Goal: Information Seeking & Learning: Check status

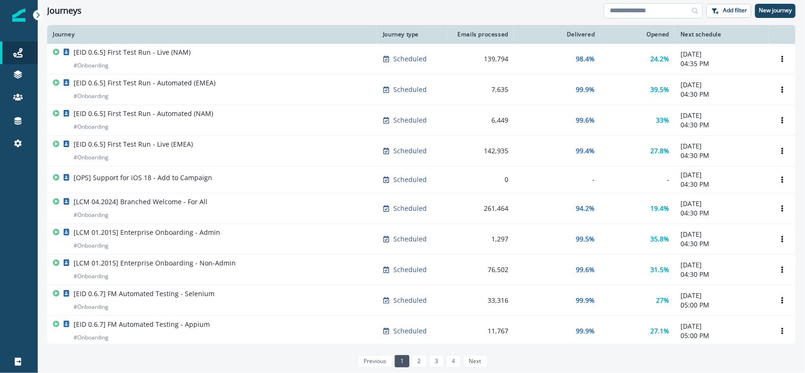
click at [623, 14] on input at bounding box center [652, 10] width 99 height 15
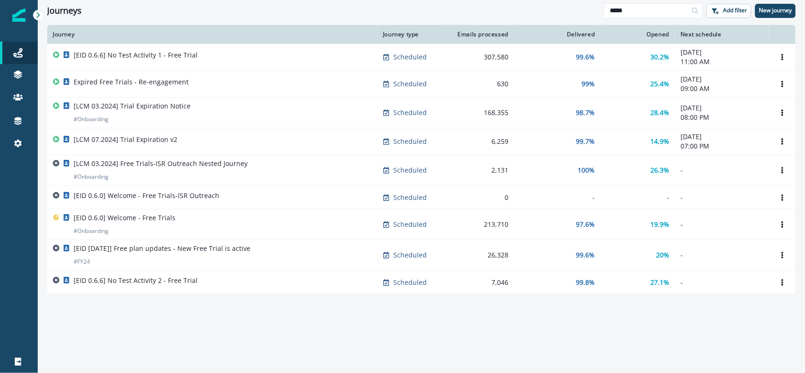
type input "*****"
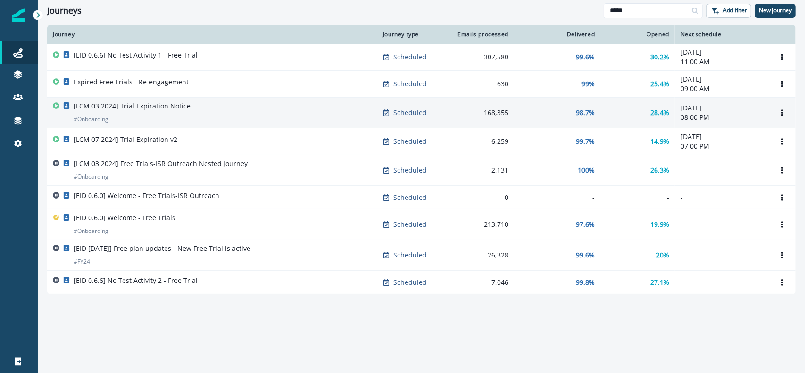
click at [158, 117] on div "[LCM 03.2024] Trial Expiration Notice # Onboarding" at bounding box center [132, 112] width 117 height 23
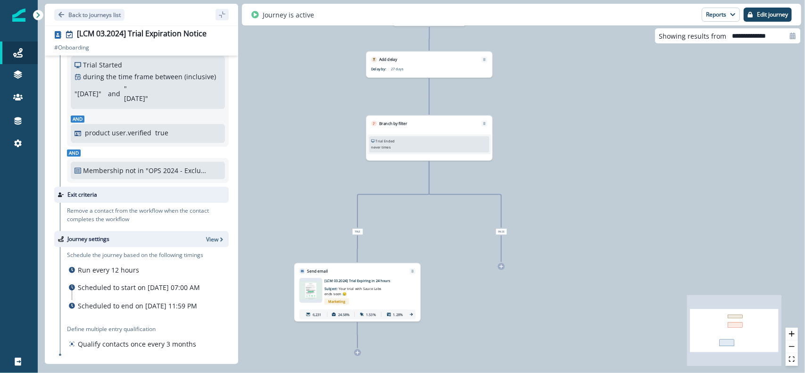
scroll to position [73, 0]
click at [340, 300] on span "Marketing" at bounding box center [336, 301] width 25 height 6
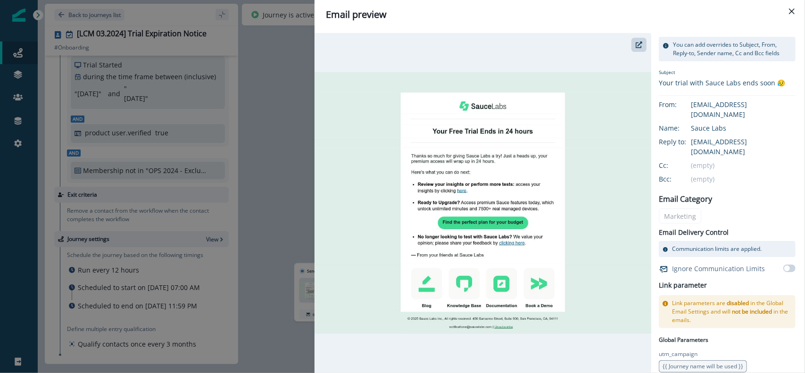
scroll to position [0, 0]
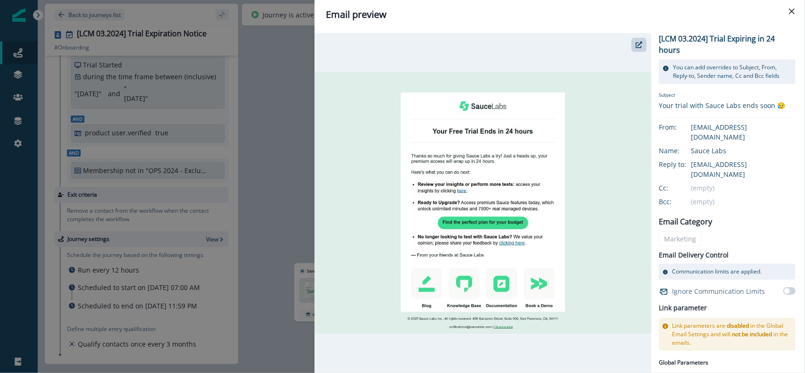
click at [684, 218] on div "[LCM 03.2024] Trial Expiring in 24 hours You can add overrides to Subject, From…" at bounding box center [727, 262] width 137 height 459
click at [789, 16] on button "Close" at bounding box center [791, 11] width 15 height 15
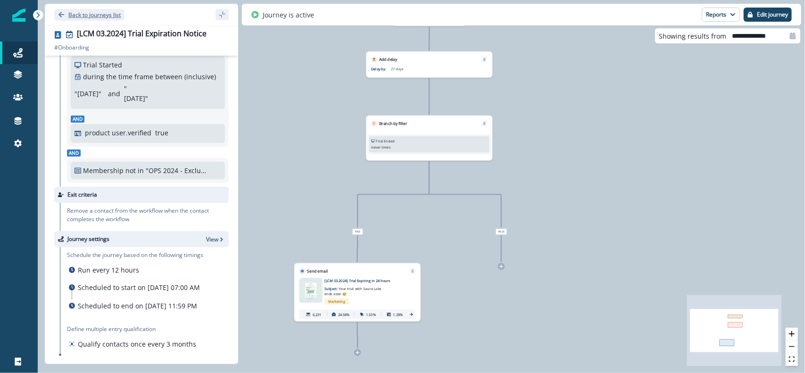
click at [76, 14] on p "Back to journeys list" at bounding box center [94, 15] width 52 height 8
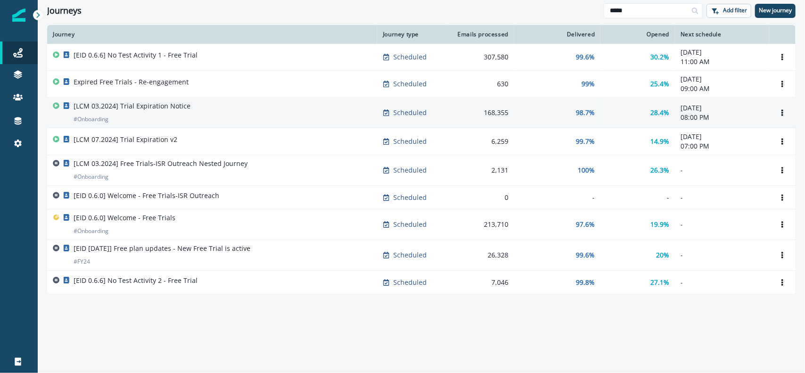
click at [221, 121] on div "[LCM 03.2024] Trial Expiration Notice # Onboarding" at bounding box center [212, 112] width 319 height 23
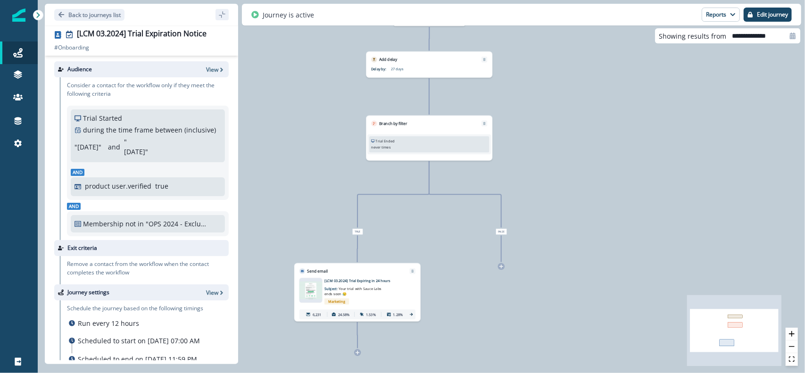
click at [784, 42] on input "**********" at bounding box center [763, 35] width 74 height 15
select select "*"
select select "****"
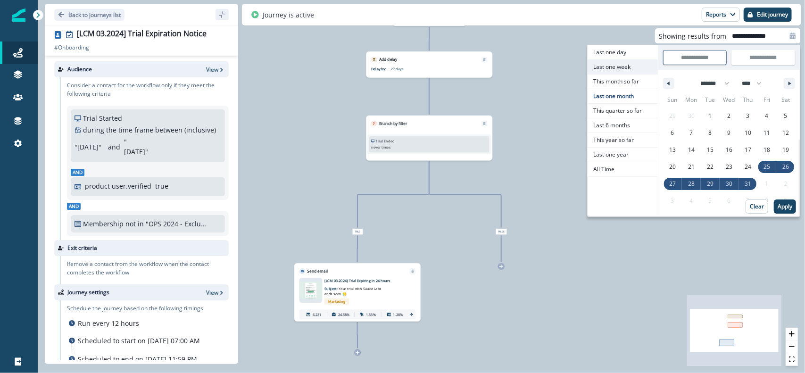
click at [622, 67] on span "Last one week" at bounding box center [622, 67] width 70 height 14
type input "**********"
select select "*"
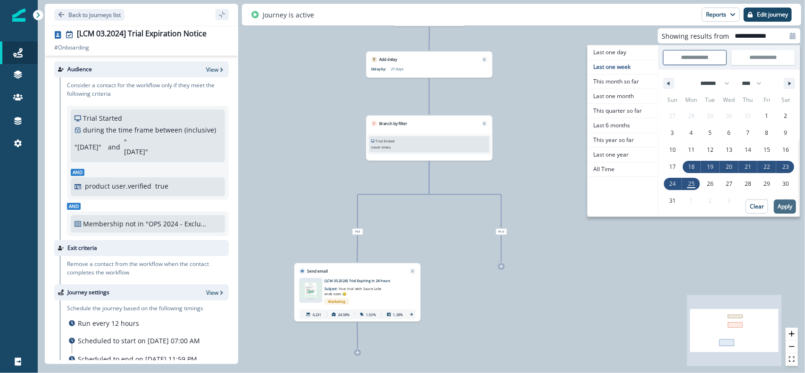
click at [789, 205] on p "Apply" at bounding box center [784, 206] width 15 height 7
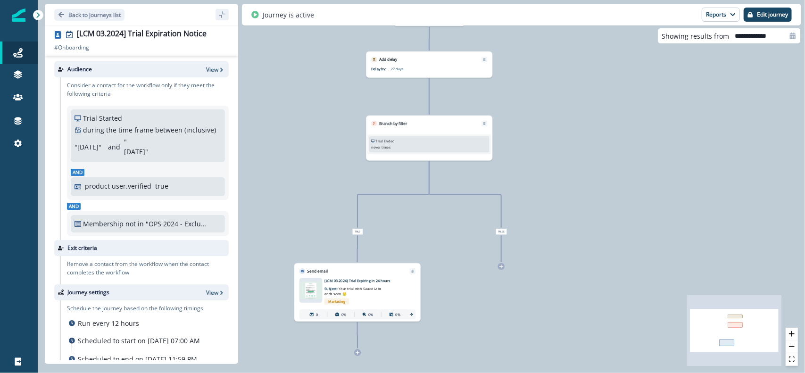
click at [795, 41] on div at bounding box center [792, 35] width 15 height 15
select select "*"
select select "****"
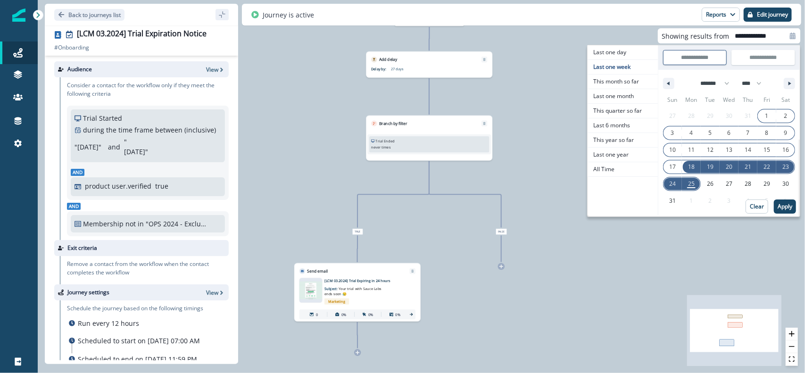
click at [767, 118] on span "1" at bounding box center [766, 115] width 3 height 17
type input "**********"
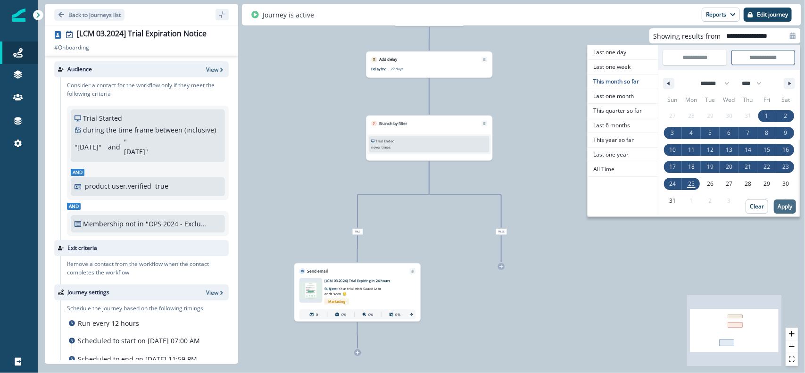
click at [785, 210] on button "Apply" at bounding box center [785, 206] width 22 height 14
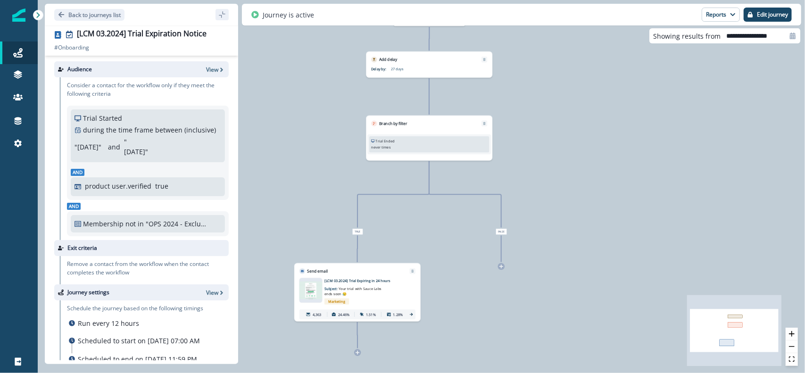
click at [789, 33] on icon at bounding box center [792, 36] width 7 height 7
select select "*"
select select "****"
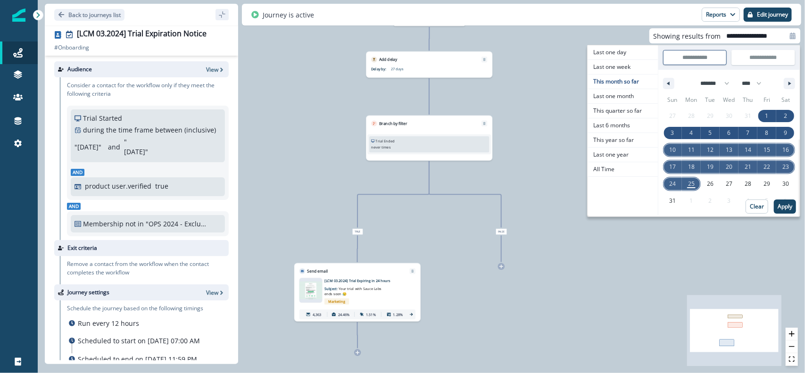
click at [676, 149] on span "10" at bounding box center [672, 149] width 7 height 17
type input "**********"
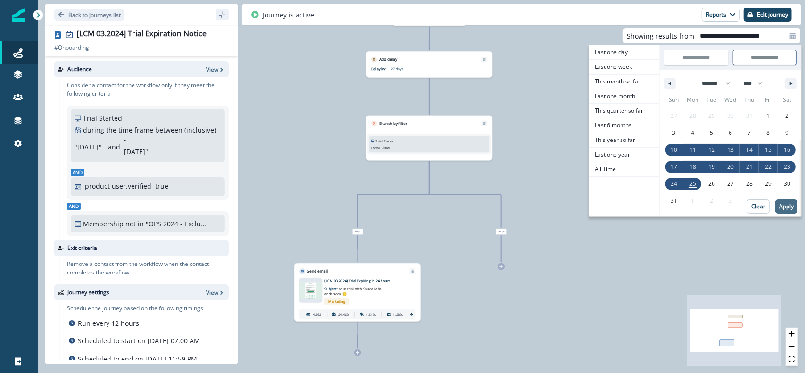
click at [782, 206] on p "Apply" at bounding box center [786, 206] width 15 height 7
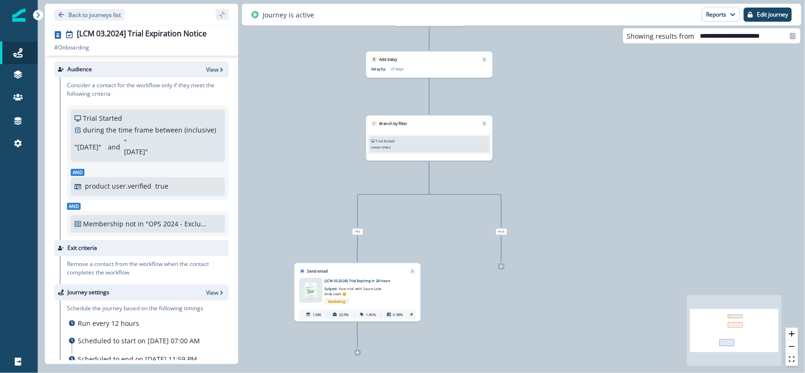
click at [793, 37] on icon at bounding box center [793, 36] width 6 height 7
select select "*"
select select "****"
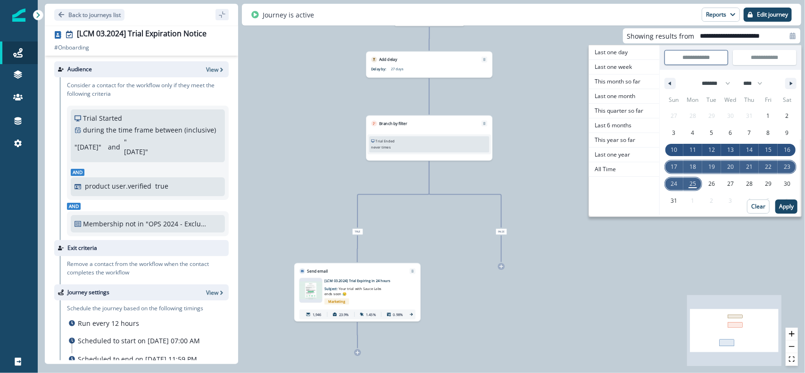
click at [675, 169] on span "17" at bounding box center [673, 166] width 7 height 17
type input "**********"
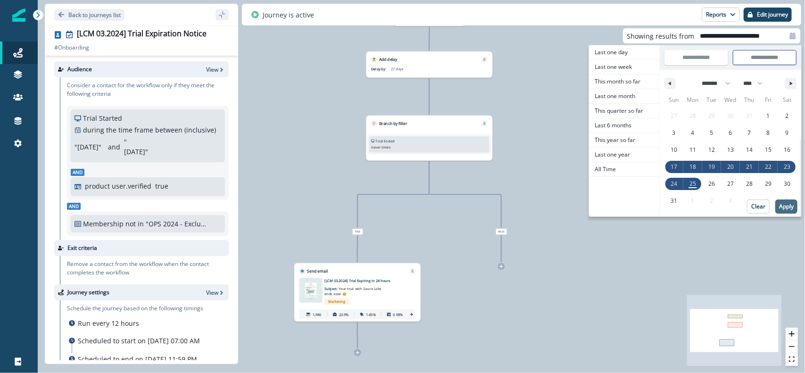
click at [788, 208] on p "Apply" at bounding box center [786, 206] width 15 height 7
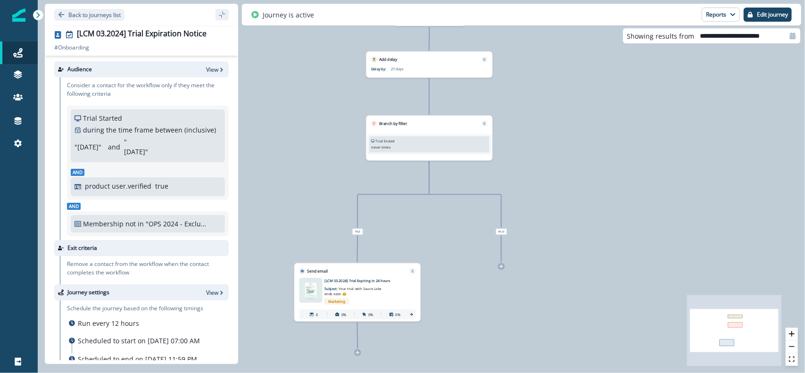
click at [793, 37] on icon at bounding box center [793, 36] width 6 height 7
select select "*"
select select "****"
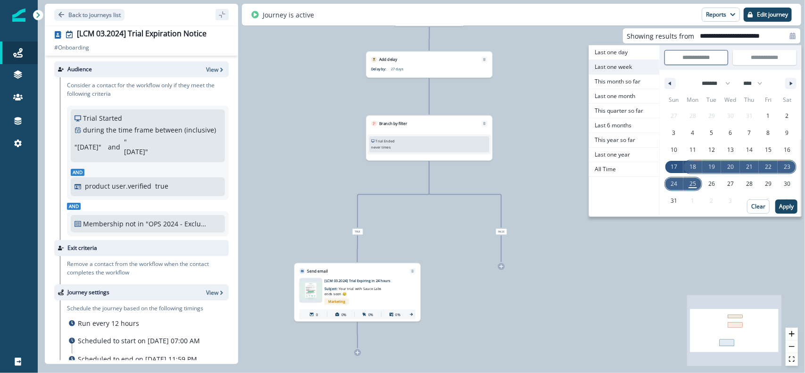
click at [627, 66] on span "Last one week" at bounding box center [624, 67] width 70 height 14
type input "**********"
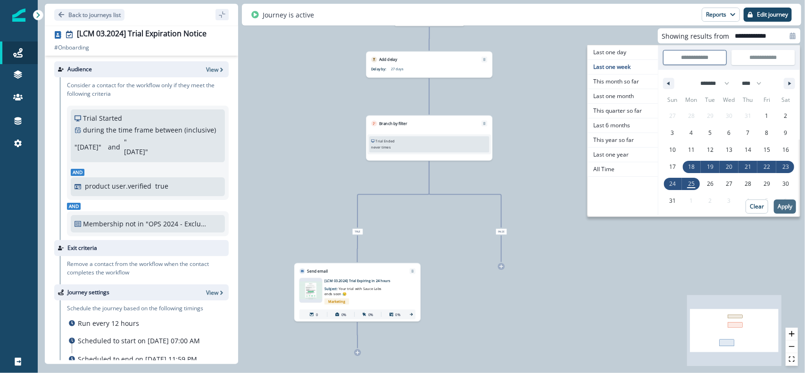
click at [781, 208] on p "Apply" at bounding box center [784, 206] width 15 height 7
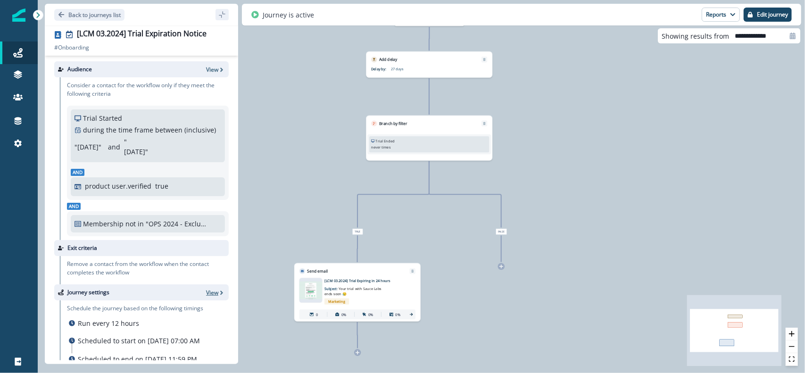
click at [220, 290] on icon "button" at bounding box center [221, 292] width 3 height 4
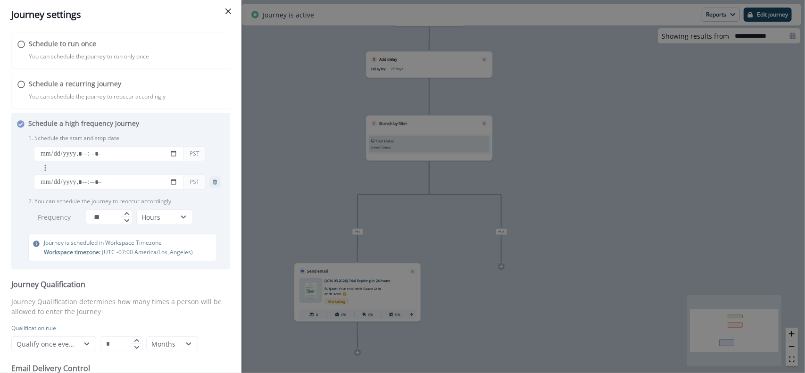
scroll to position [98, 0]
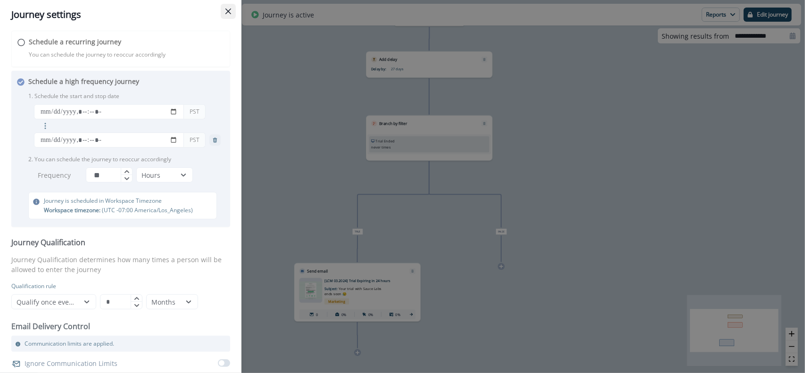
click at [230, 14] on icon "Close" at bounding box center [228, 11] width 6 height 6
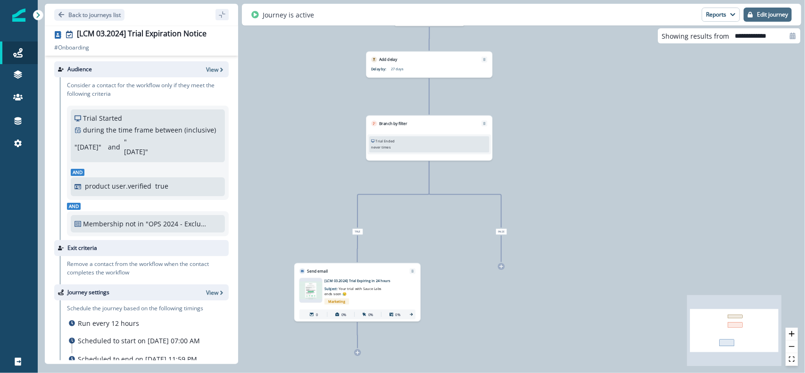
click at [776, 18] on p "Edit journey" at bounding box center [772, 14] width 31 height 7
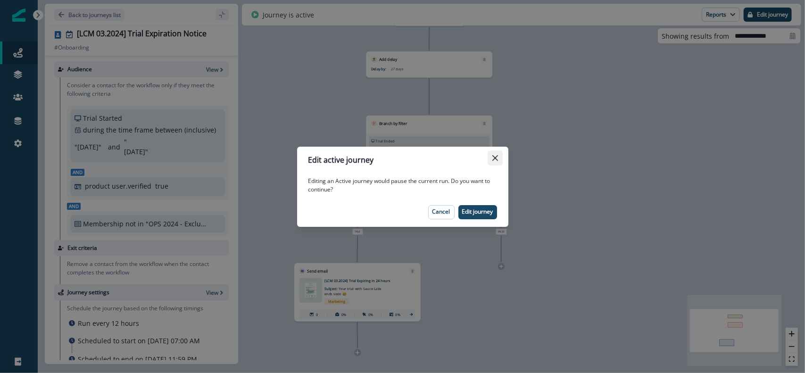
click at [493, 155] on icon "Close" at bounding box center [495, 158] width 6 height 6
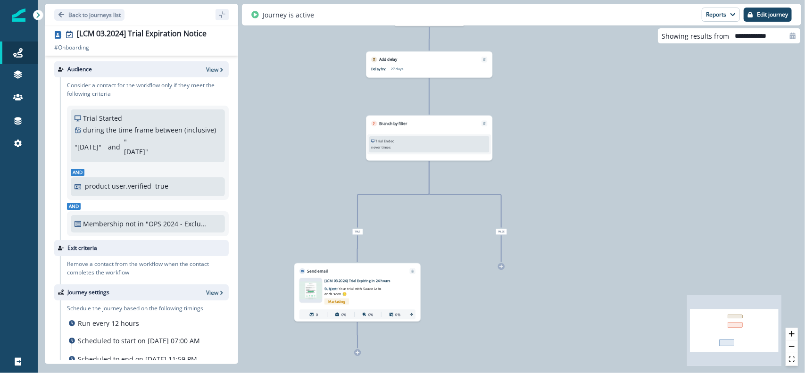
click at [257, 11] on icon at bounding box center [255, 15] width 8 height 8
click at [252, 18] on div "Journey is active" at bounding box center [282, 15] width 63 height 10
click at [754, 18] on button "Edit journey" at bounding box center [767, 15] width 48 height 14
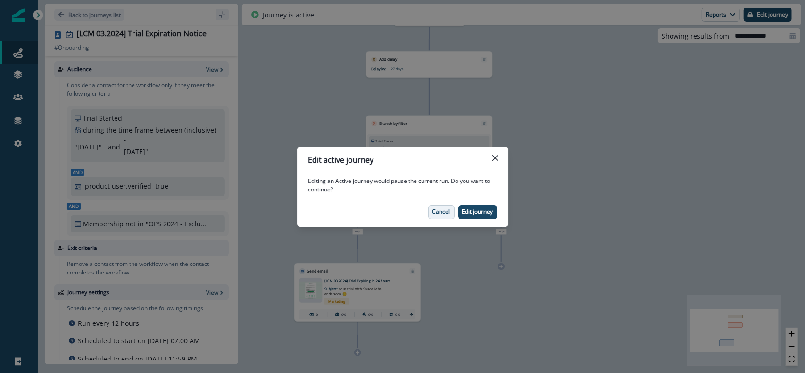
click at [445, 215] on p "Cancel" at bounding box center [441, 211] width 18 height 7
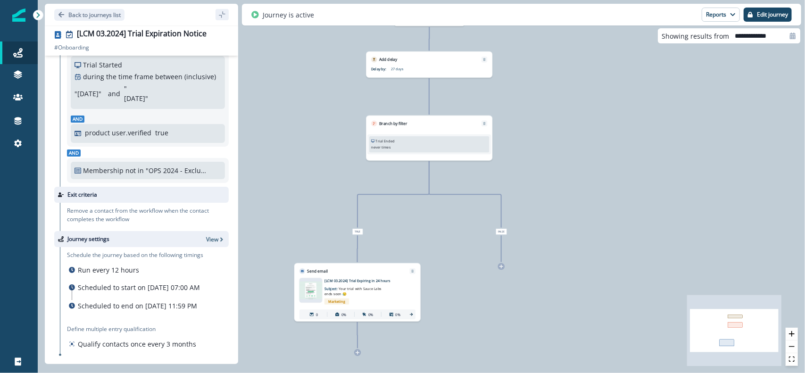
scroll to position [73, 0]
click at [218, 236] on icon "button" at bounding box center [221, 239] width 7 height 7
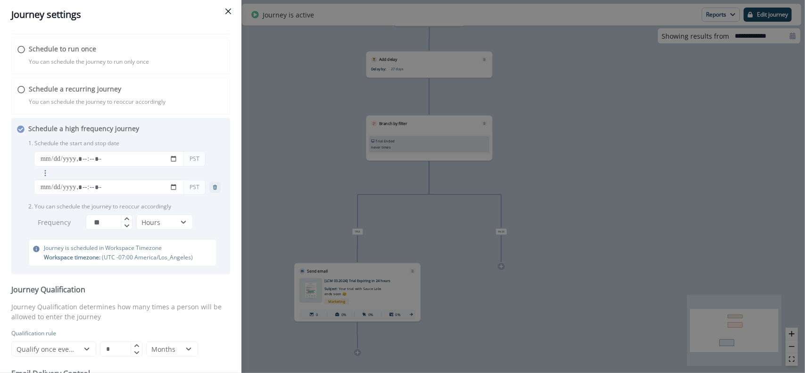
scroll to position [98, 0]
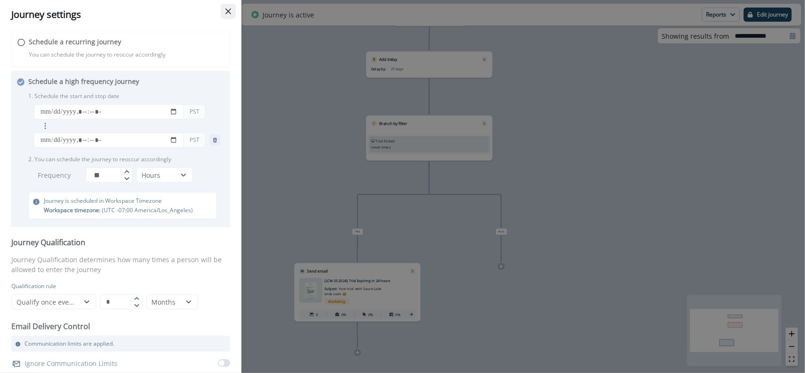
click at [226, 14] on icon "Close" at bounding box center [228, 11] width 6 height 6
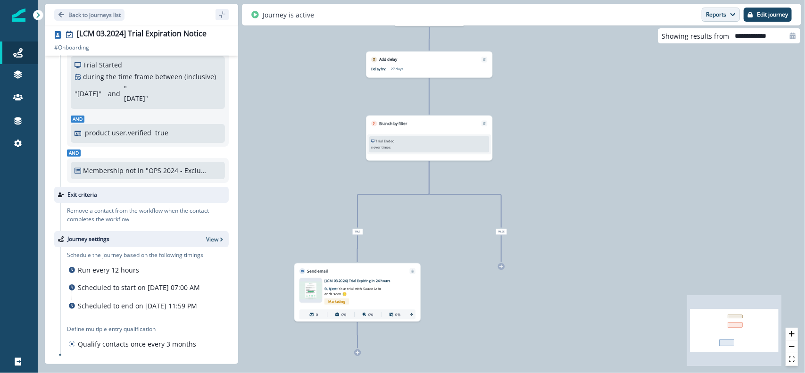
click at [718, 18] on button "Reports" at bounding box center [720, 15] width 38 height 14
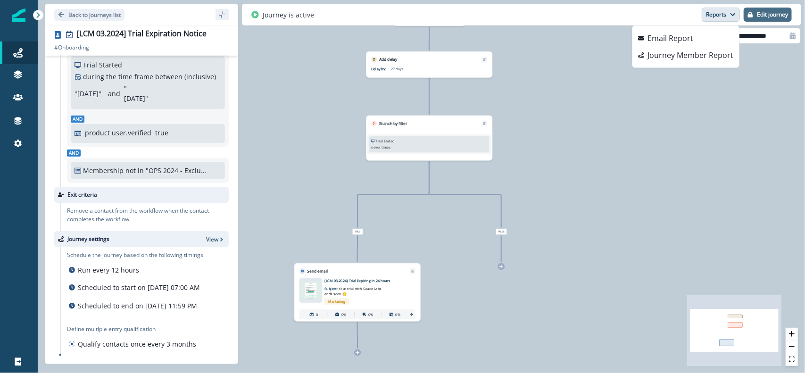
click at [766, 17] on p "Edit journey" at bounding box center [772, 14] width 31 height 7
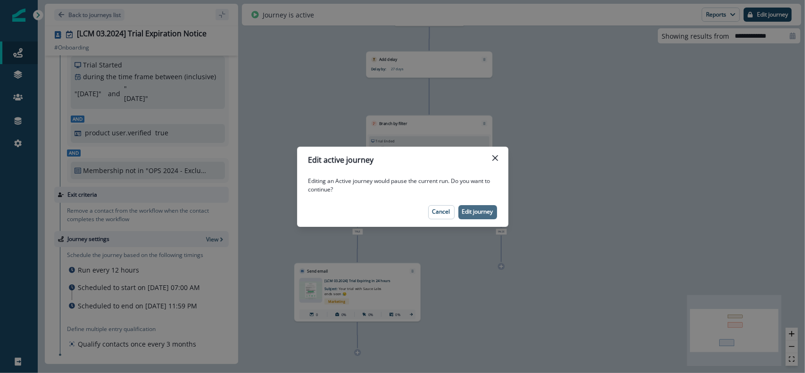
click at [485, 216] on button "Edit journey" at bounding box center [477, 212] width 39 height 14
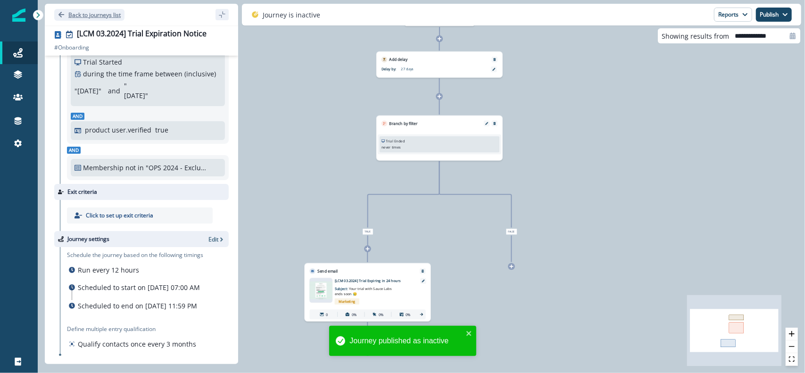
click at [79, 16] on p "Back to journeys list" at bounding box center [94, 15] width 52 height 8
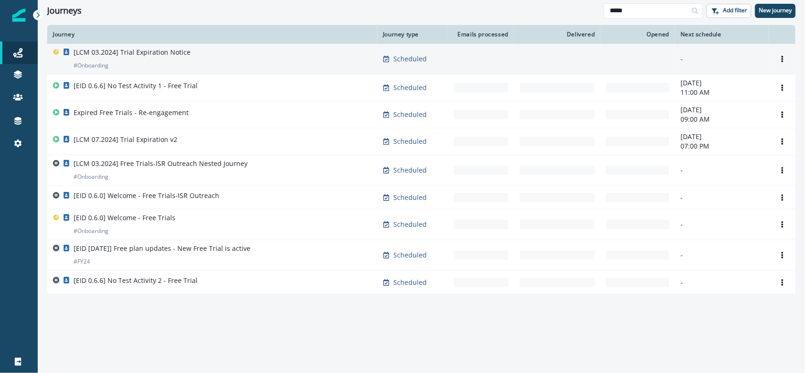
click at [171, 63] on div "[LCM 03.2024] Trial Expiration Notice # Onboarding" at bounding box center [132, 59] width 117 height 23
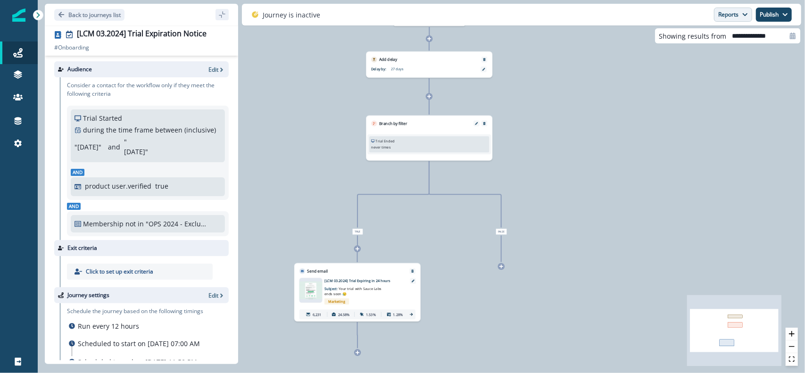
click at [726, 14] on button "Reports" at bounding box center [733, 15] width 38 height 14
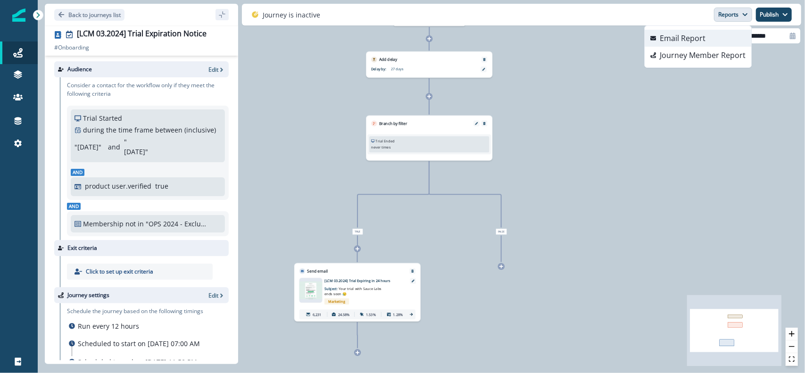
click at [712, 41] on button "Email Report" at bounding box center [697, 38] width 107 height 17
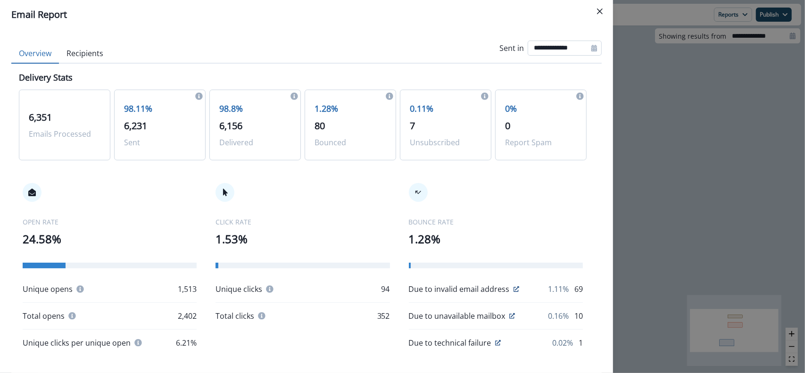
click at [571, 45] on input "**********" at bounding box center [565, 48] width 74 height 15
select select "*"
select select "****"
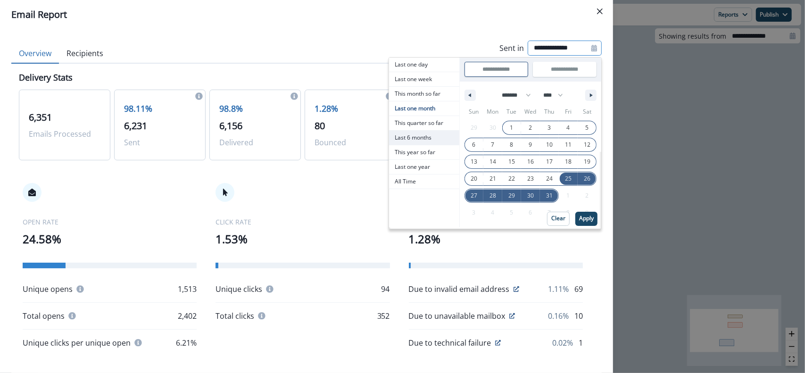
click at [423, 138] on span "Last 6 months" at bounding box center [424, 138] width 70 height 14
type input "**********"
select select "*"
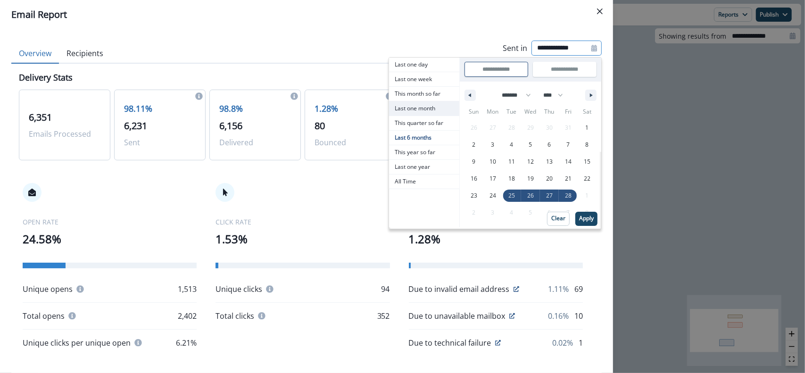
click at [417, 104] on span "Last one month" at bounding box center [424, 108] width 70 height 14
type input "**********"
select select "*"
click at [580, 219] on p "Apply" at bounding box center [586, 218] width 15 height 7
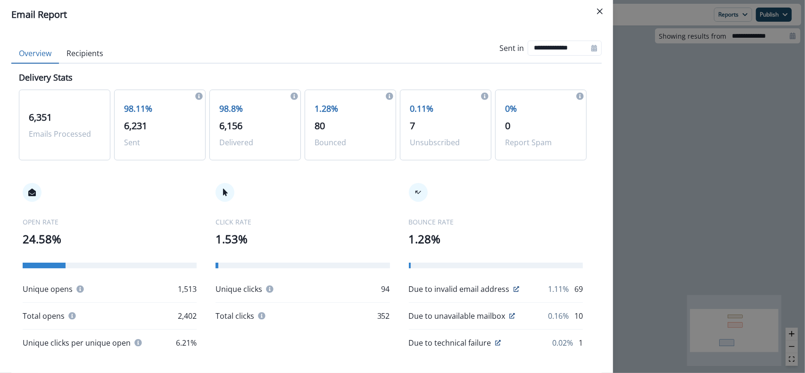
click at [42, 117] on span "6,351" at bounding box center [40, 117] width 23 height 13
click at [78, 50] on button "Recipients" at bounding box center [85, 54] width 52 height 20
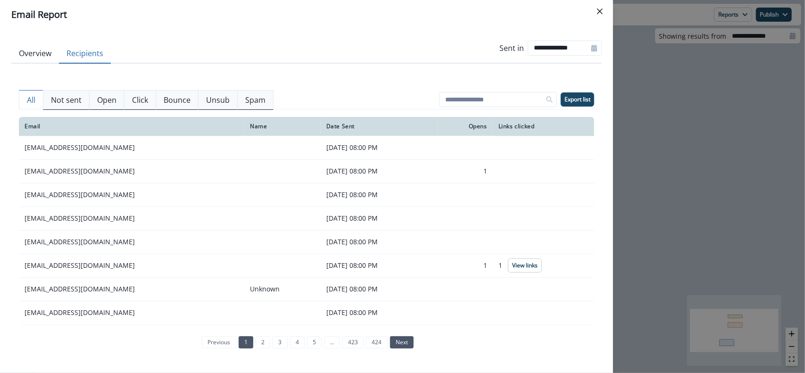
click at [404, 343] on link "next" at bounding box center [402, 342] width 24 height 12
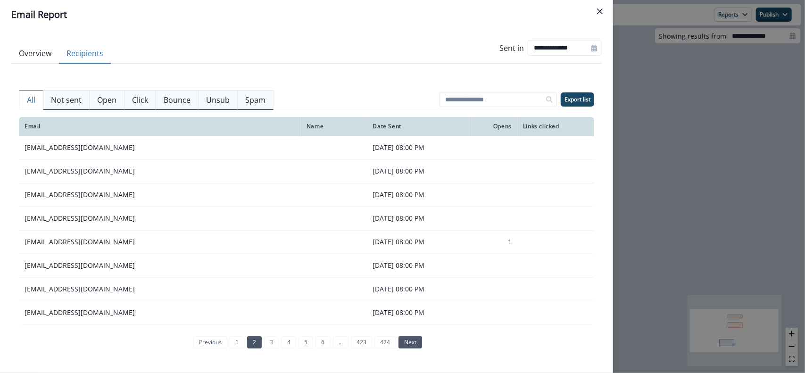
click at [404, 343] on link "next" at bounding box center [410, 342] width 24 height 12
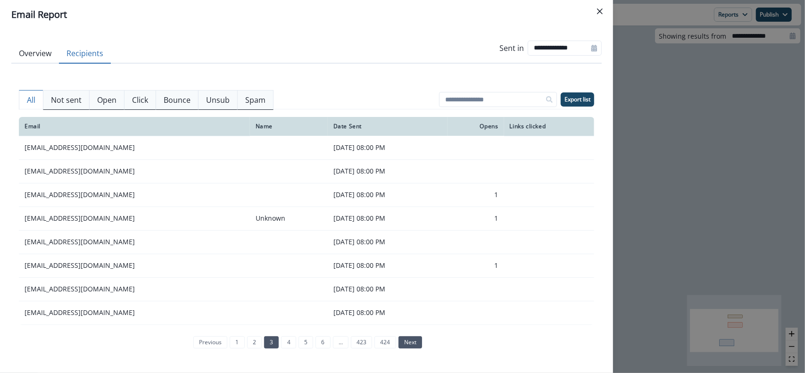
click at [404, 343] on link "next" at bounding box center [410, 342] width 24 height 12
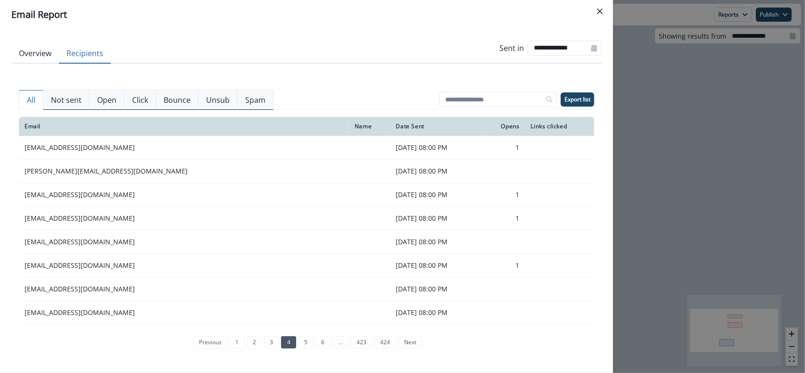
click at [164, 101] on p "Bounce" at bounding box center [177, 99] width 27 height 11
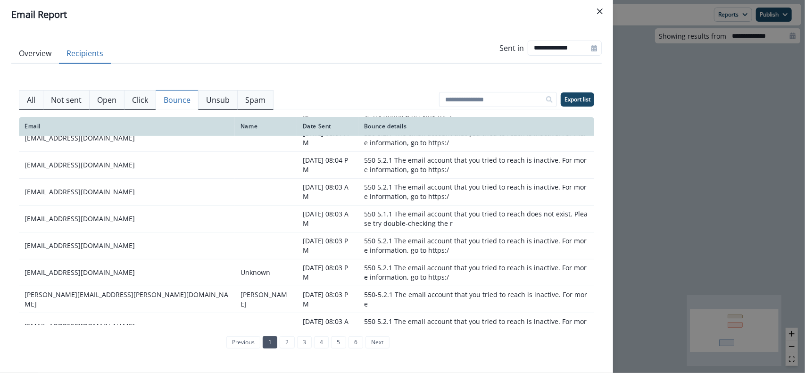
scroll to position [205, 0]
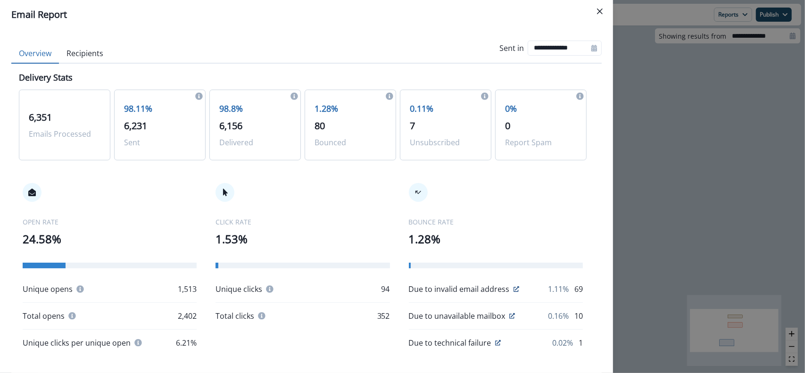
click at [44, 52] on button "Overview" at bounding box center [35, 54] width 48 height 20
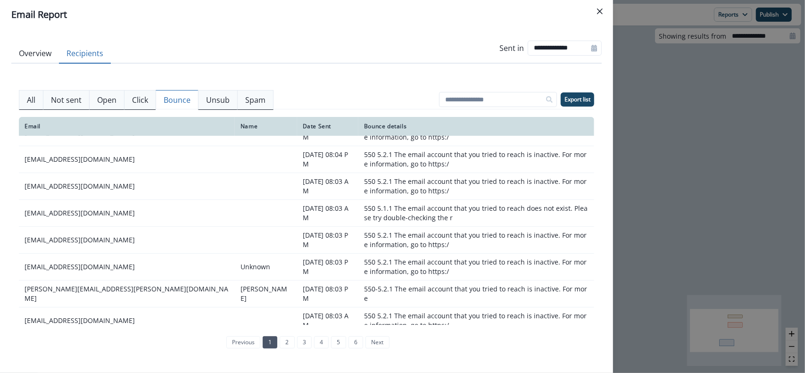
click at [95, 54] on button "Recipients" at bounding box center [85, 54] width 52 height 20
click at [35, 102] on p "All" at bounding box center [31, 99] width 8 height 11
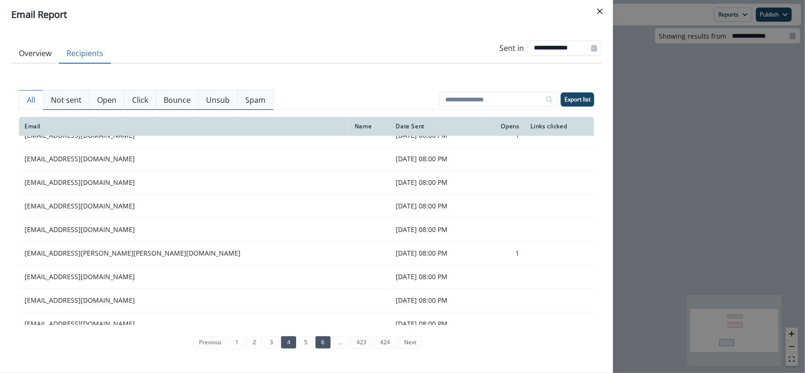
scroll to position [117, 0]
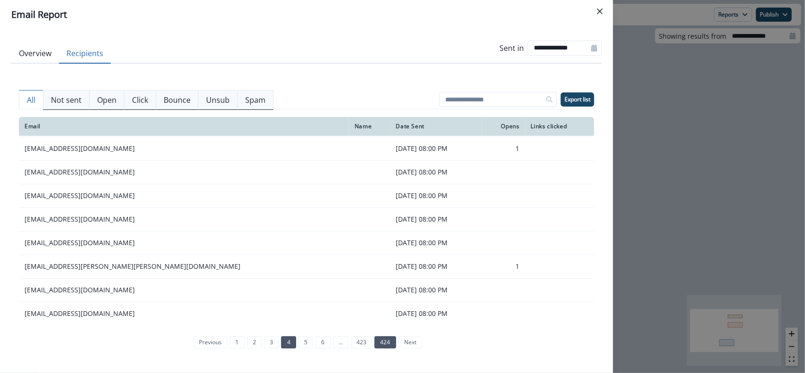
click at [374, 339] on link "424" at bounding box center [384, 342] width 21 height 12
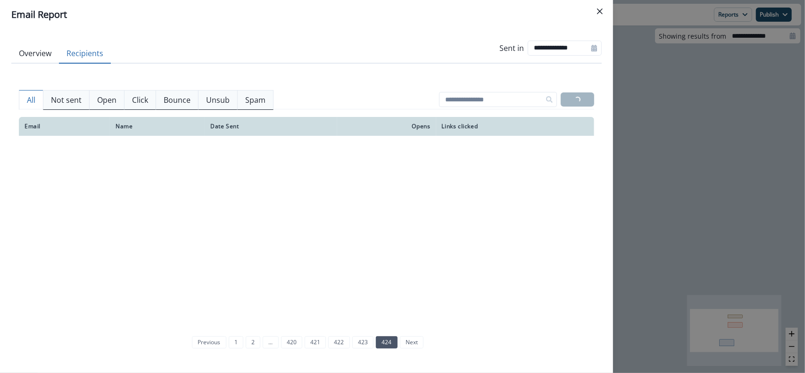
scroll to position [0, 0]
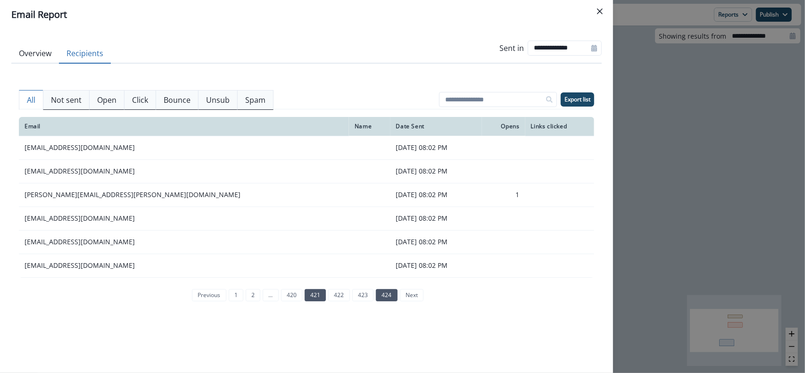
click at [321, 297] on link "421" at bounding box center [315, 295] width 21 height 12
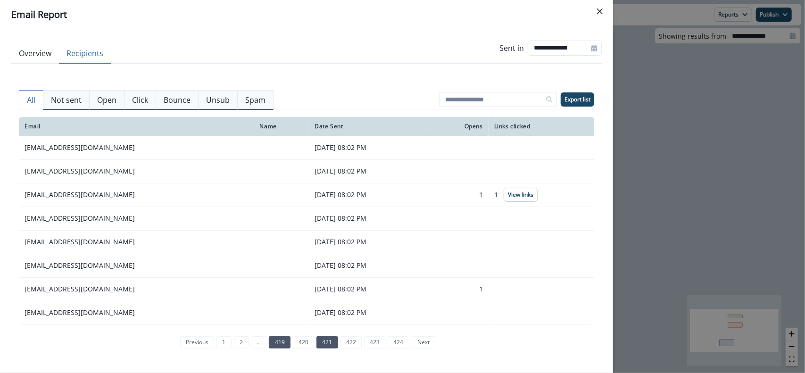
click at [275, 343] on link "419" at bounding box center [279, 342] width 21 height 12
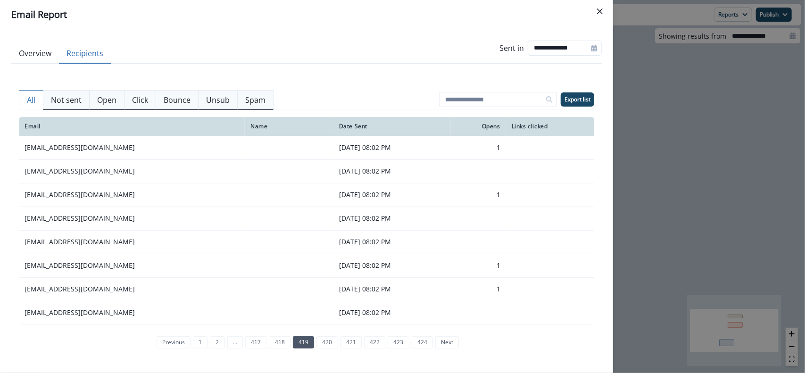
click at [275, 343] on link "418" at bounding box center [279, 342] width 21 height 12
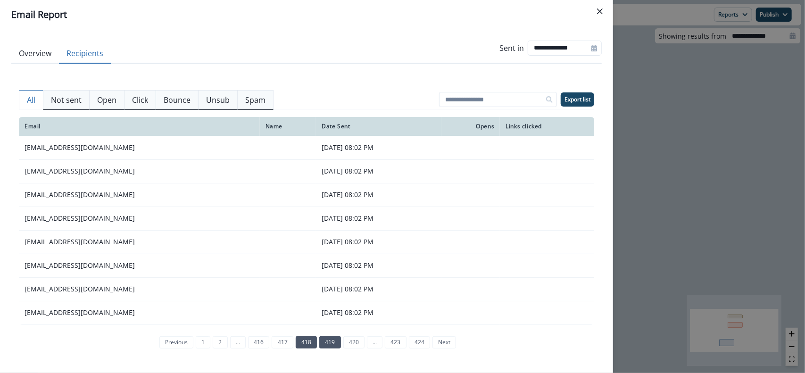
click at [275, 343] on link "417" at bounding box center [282, 342] width 21 height 12
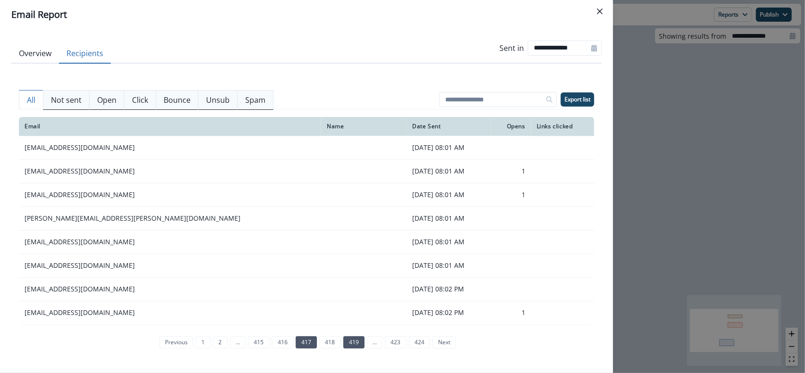
click at [275, 343] on link "416" at bounding box center [282, 342] width 21 height 12
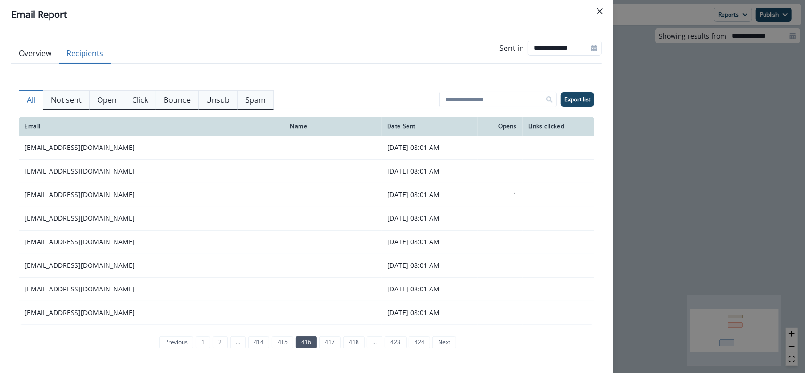
click at [275, 343] on link "415" at bounding box center [282, 342] width 21 height 12
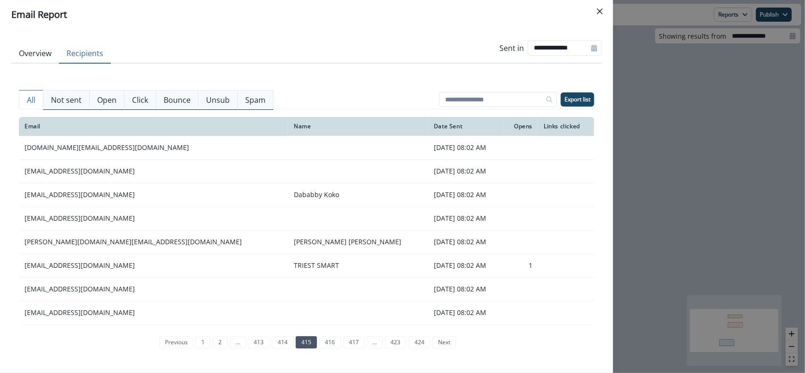
click at [275, 343] on link "414" at bounding box center [282, 342] width 21 height 12
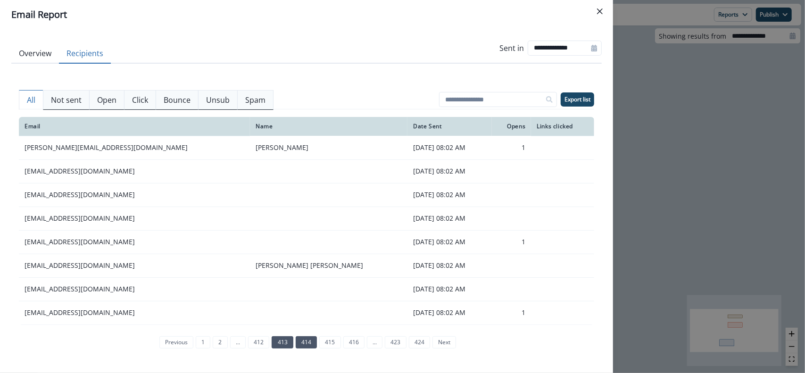
click at [278, 339] on link "413" at bounding box center [282, 342] width 21 height 12
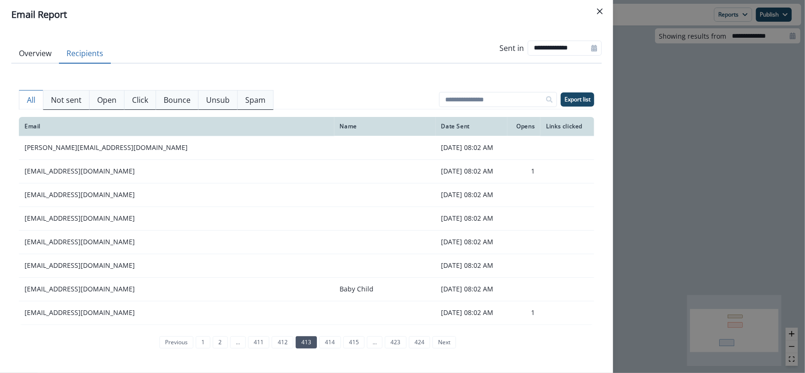
click at [278, 339] on link "412" at bounding box center [282, 342] width 21 height 12
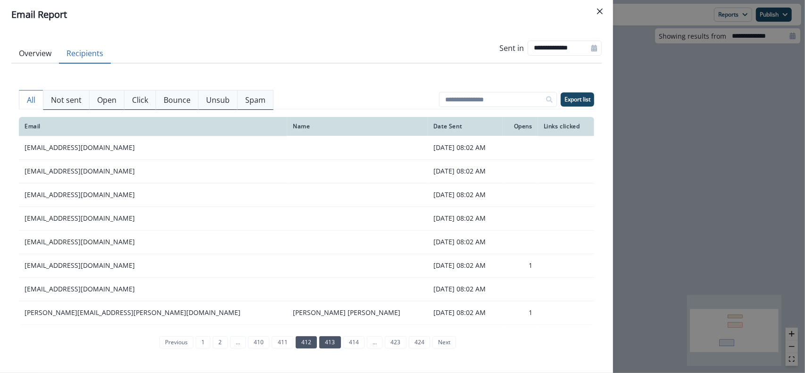
click at [278, 339] on link "411" at bounding box center [282, 342] width 21 height 12
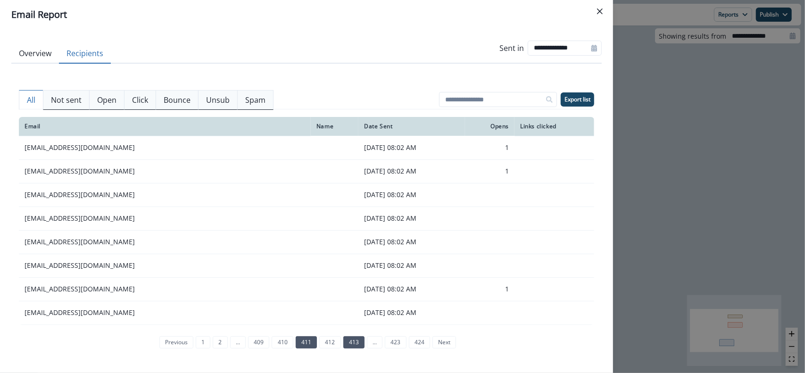
click at [278, 339] on link "410" at bounding box center [282, 342] width 21 height 12
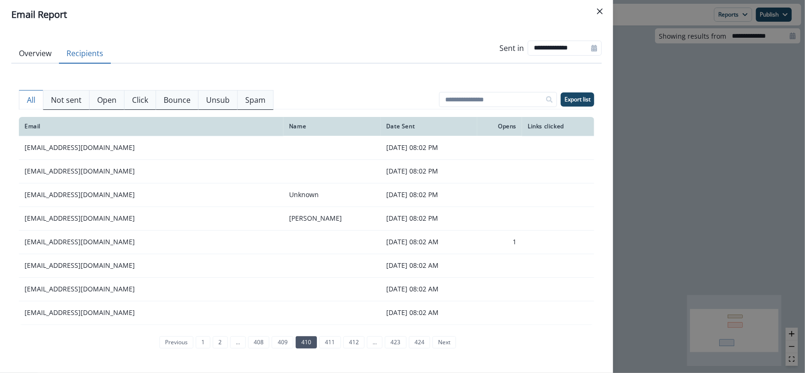
click at [278, 339] on link "409" at bounding box center [282, 342] width 21 height 12
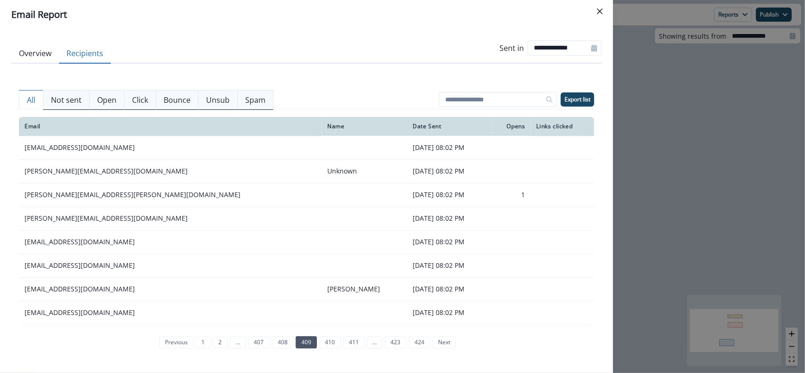
click at [278, 339] on link "408" at bounding box center [282, 342] width 21 height 12
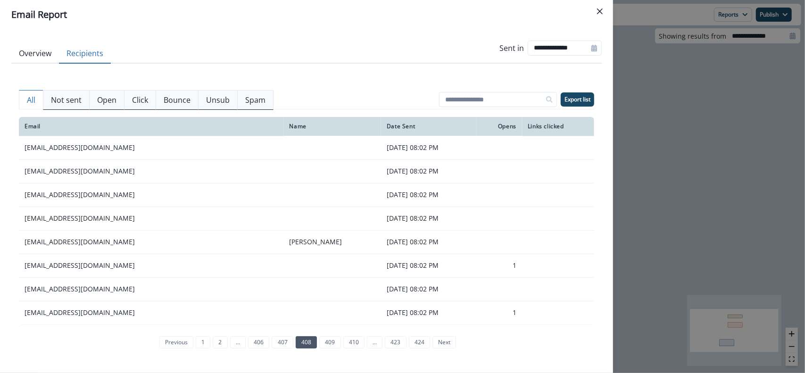
click at [278, 339] on link "407" at bounding box center [282, 342] width 21 height 12
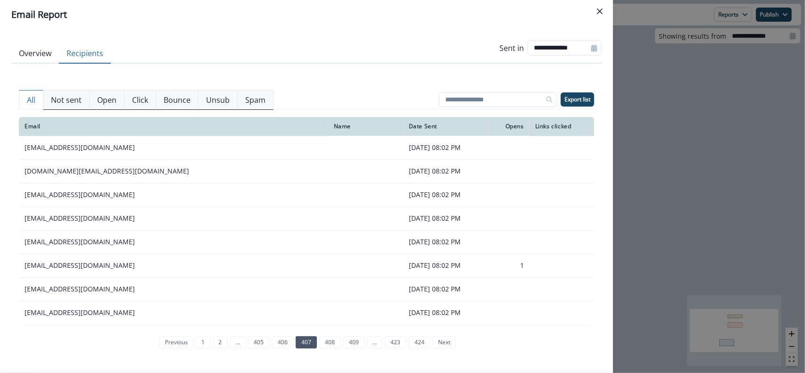
click at [269, 353] on div "Email Name Date Sent Opens Links clicked [EMAIL_ADDRESS][DOMAIN_NAME] [DATE] 08…" at bounding box center [306, 234] width 575 height 251
click at [269, 348] on div "previous 1 2 ... 405 406 407 408 409 ... 423 424 next" at bounding box center [306, 342] width 307 height 20
click at [583, 96] on p "Export list" at bounding box center [577, 99] width 26 height 7
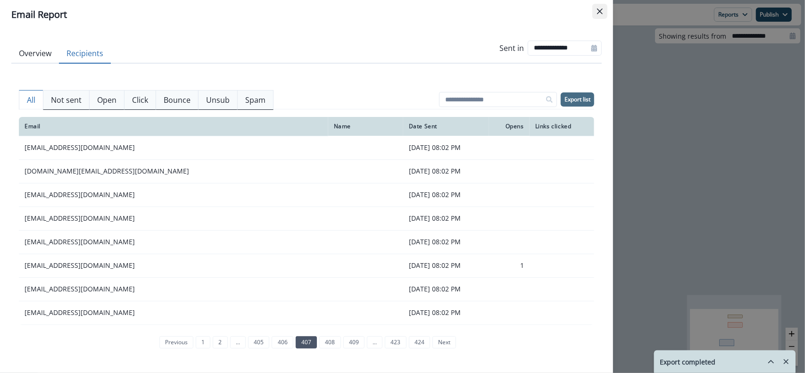
click at [606, 12] on button "Close" at bounding box center [599, 11] width 15 height 15
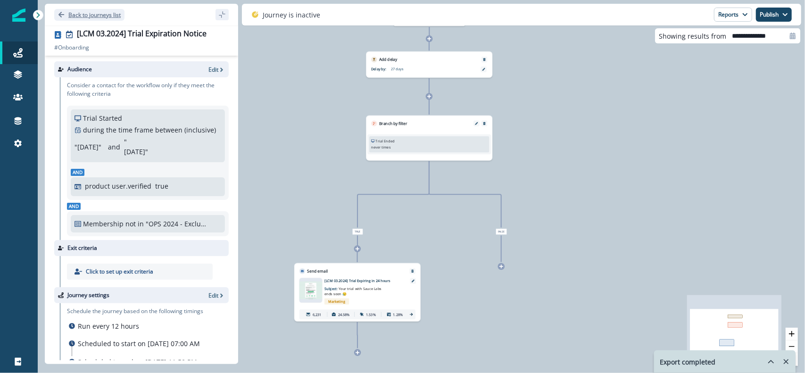
click at [81, 12] on p "Back to journeys list" at bounding box center [94, 15] width 52 height 8
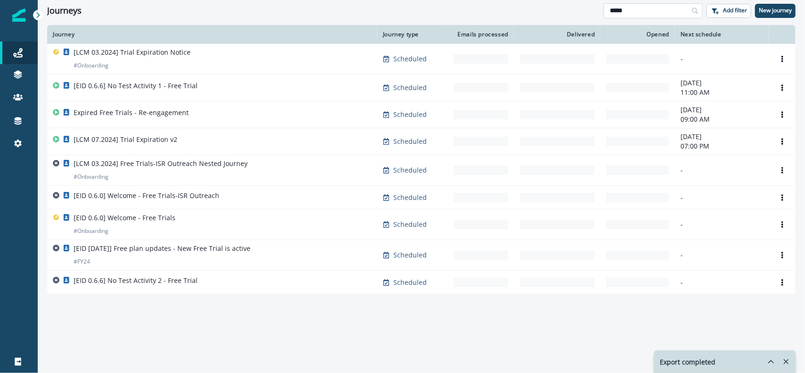
click at [640, 12] on input "*****" at bounding box center [652, 10] width 99 height 15
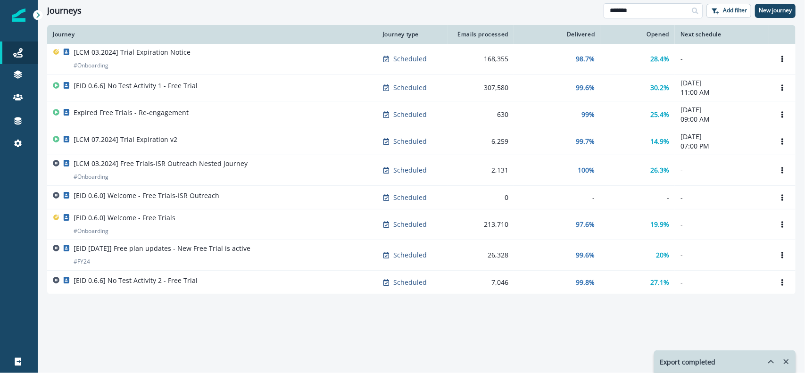
type input "*******"
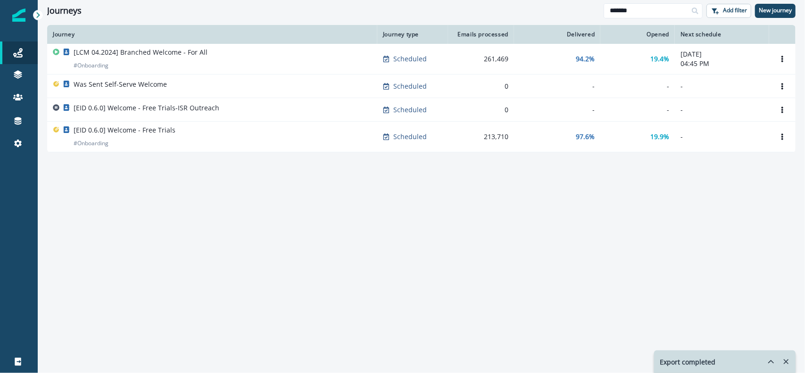
click at [218, 60] on div "[LCM 04.2024] Branched Welcome - For All # Onboarding" at bounding box center [212, 59] width 319 height 23
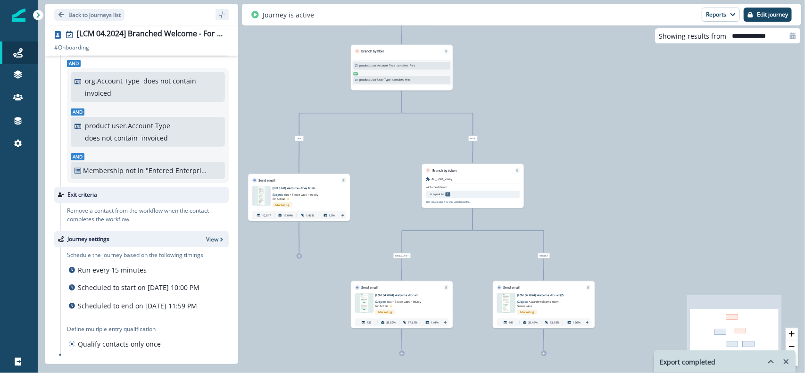
scroll to position [155, 0]
click at [75, 15] on p "Back to journeys list" at bounding box center [94, 15] width 52 height 8
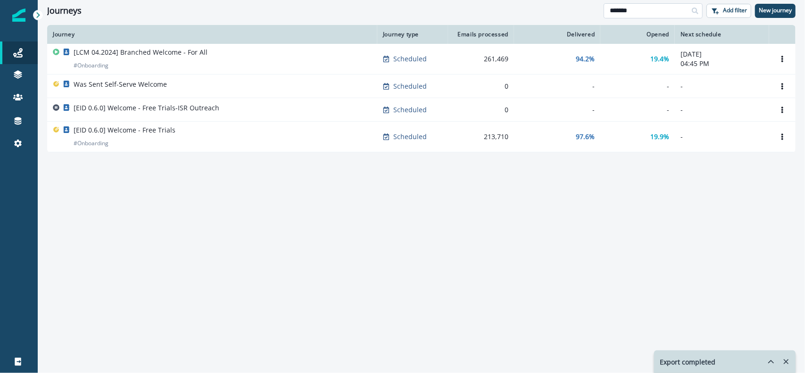
click at [658, 11] on input "*******" at bounding box center [652, 10] width 99 height 15
type input "*****"
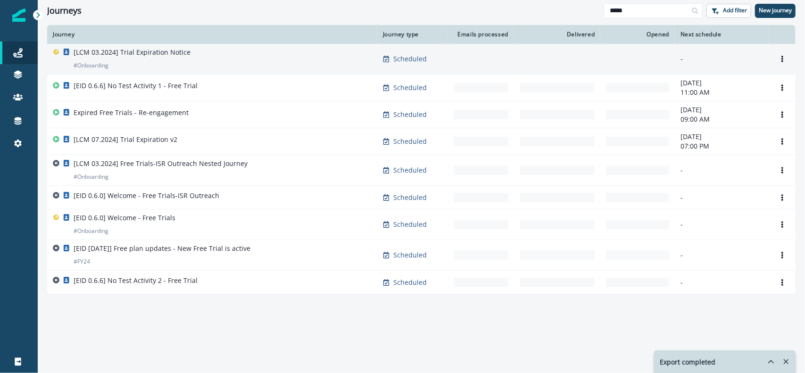
click at [173, 68] on div "[LCM 03.2024] Trial Expiration Notice # Onboarding" at bounding box center [132, 59] width 117 height 23
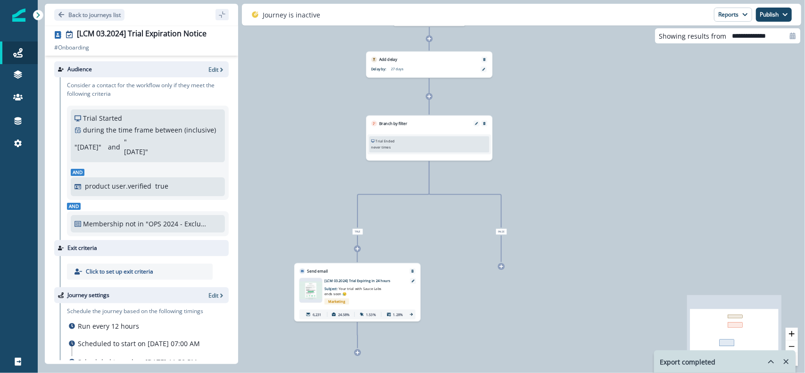
scroll to position [75, 0]
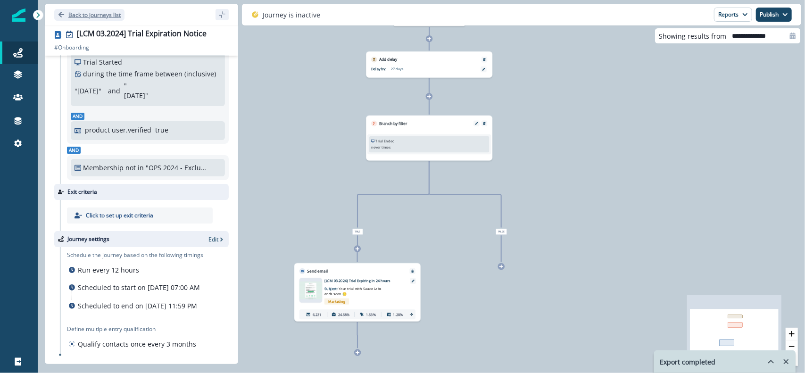
click at [74, 15] on p "Back to journeys list" at bounding box center [94, 15] width 52 height 8
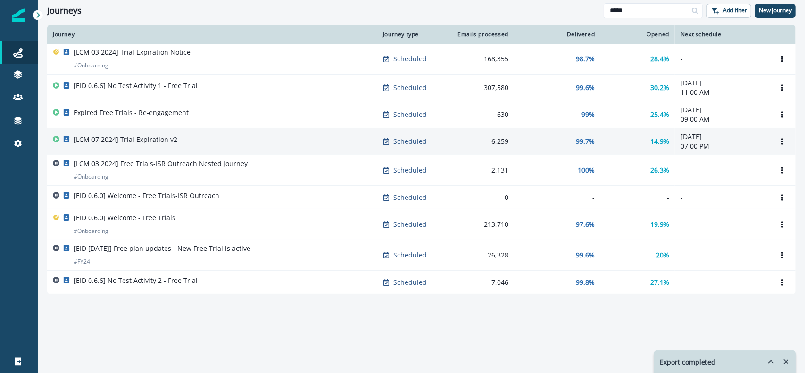
click at [237, 144] on div "[LCM 07.2024] Trial Expiration v2" at bounding box center [212, 141] width 319 height 13
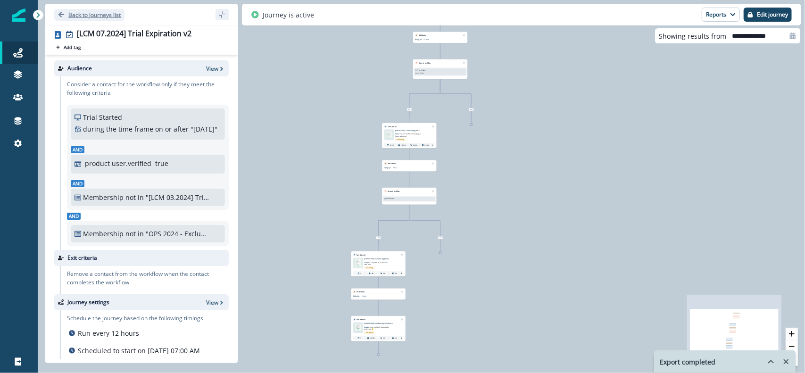
click at [61, 15] on icon "Go back" at bounding box center [61, 15] width 6 height 6
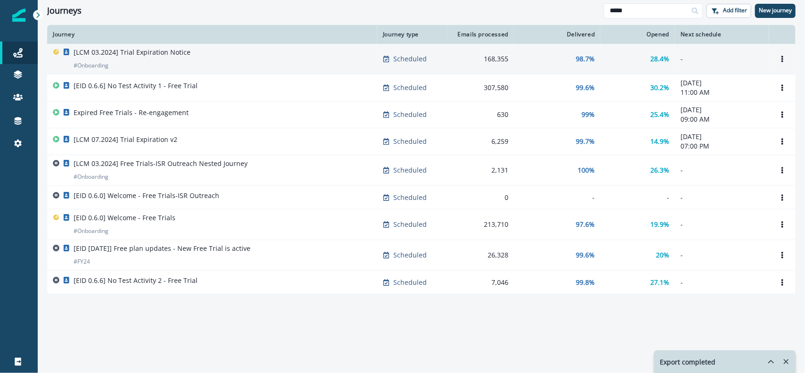
click at [229, 61] on div "[LCM 03.2024] Trial Expiration Notice # Onboarding" at bounding box center [212, 59] width 319 height 23
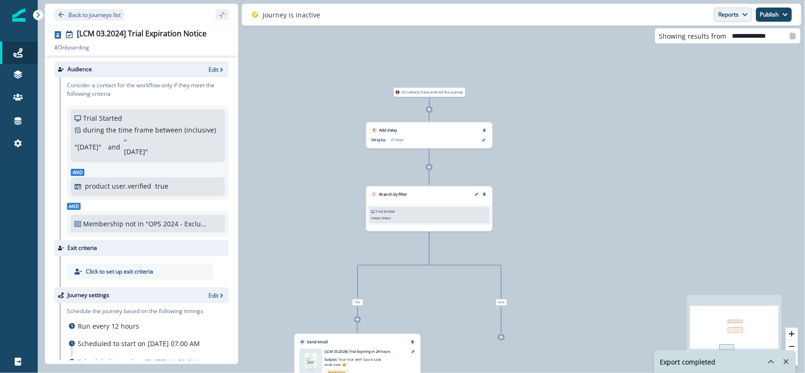
click at [728, 18] on button "Reports" at bounding box center [733, 15] width 38 height 14
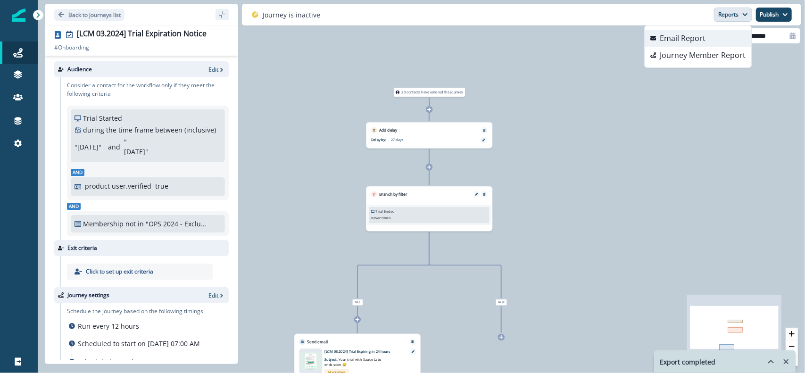
click at [709, 38] on button "Email Report" at bounding box center [697, 38] width 107 height 17
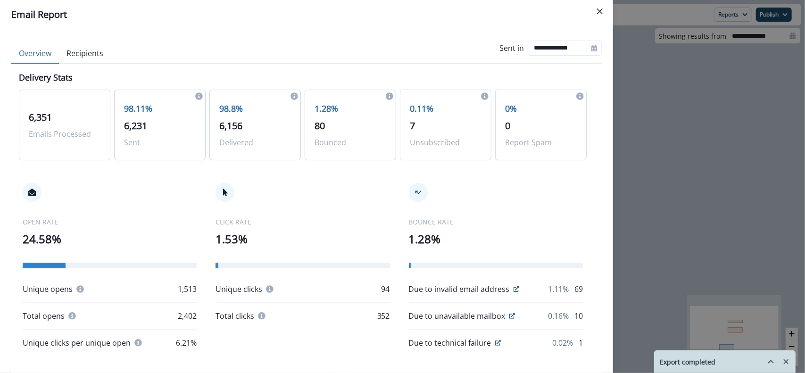
click at [591, 51] on icon at bounding box center [594, 48] width 6 height 7
select select "*"
select select "****"
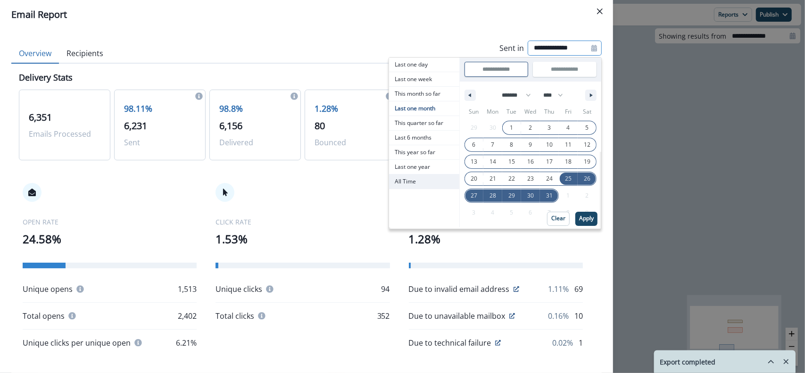
click at [412, 178] on span "All Time" at bounding box center [424, 181] width 70 height 14
type input "********"
type input "**********"
select select "**"
select select "****"
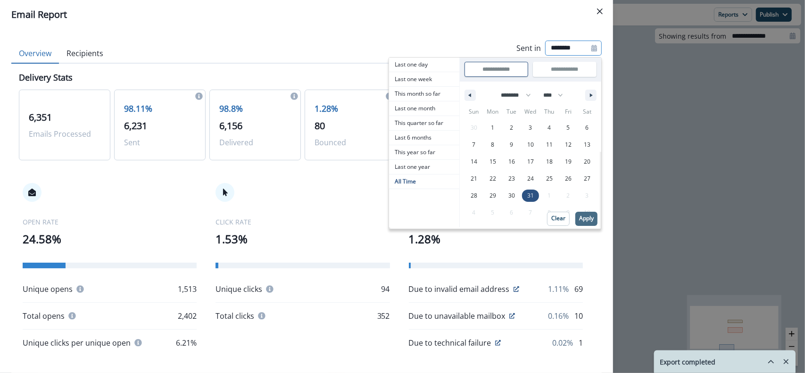
click at [579, 221] on p "Apply" at bounding box center [586, 218] width 15 height 7
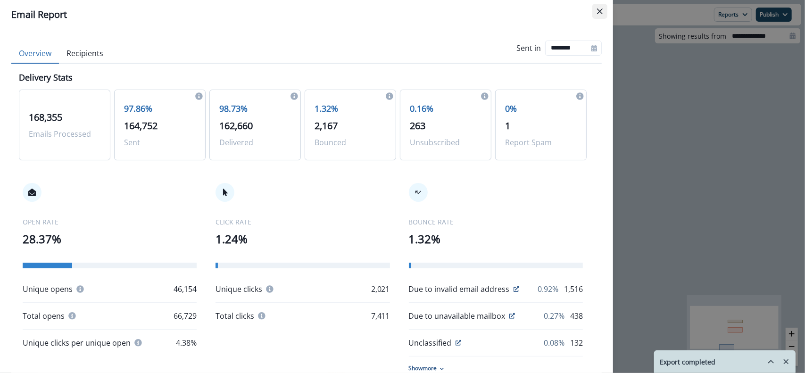
click at [602, 6] on button "Close" at bounding box center [599, 11] width 15 height 15
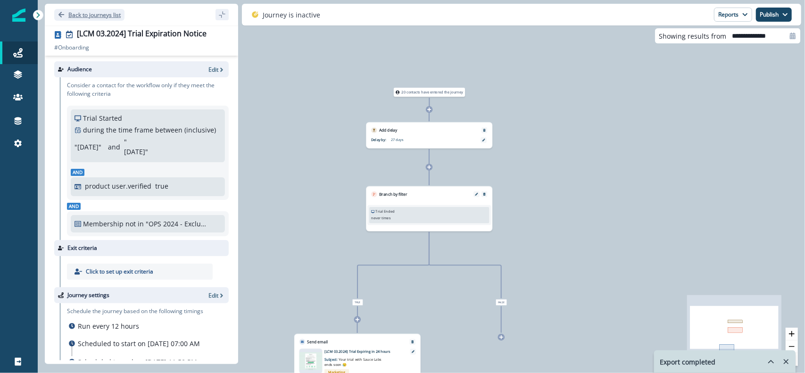
click at [83, 17] on p "Back to journeys list" at bounding box center [94, 15] width 52 height 8
